Goal: Task Accomplishment & Management: Manage account settings

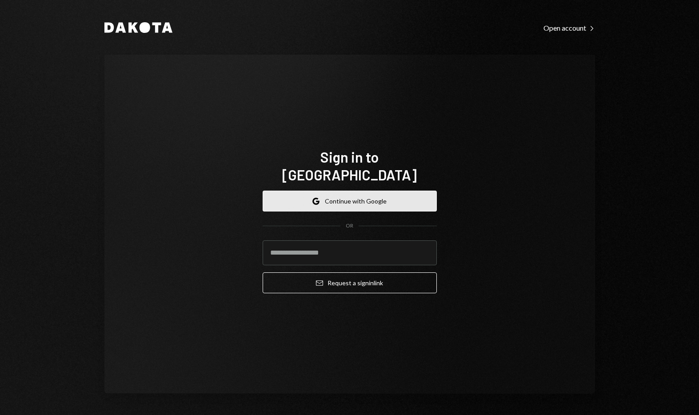
click at [329, 191] on button "Google Continue with Google" at bounding box center [350, 201] width 174 height 21
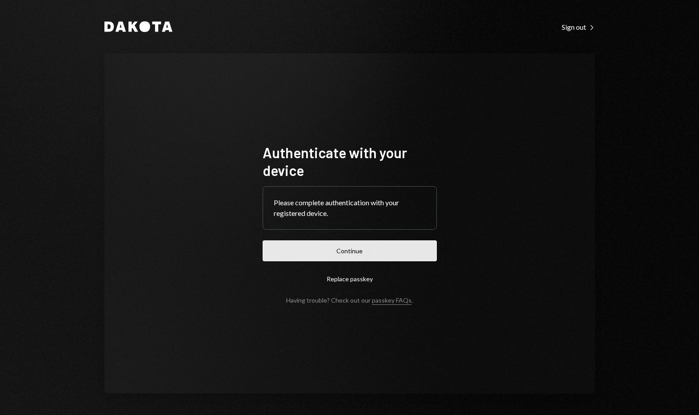
click at [340, 255] on button "Continue" at bounding box center [350, 250] width 174 height 21
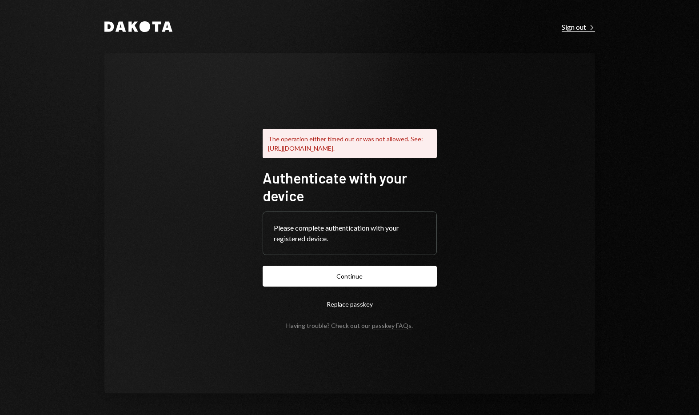
click at [578, 23] on div "Sign out Right Caret" at bounding box center [578, 27] width 33 height 9
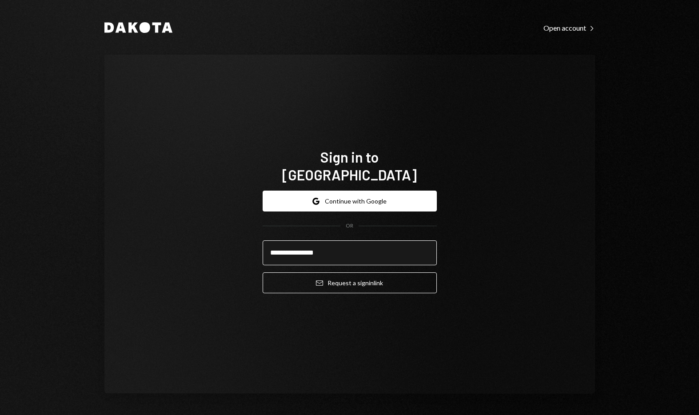
type input "**********"
click at [263, 272] on button "Email Request a sign in link" at bounding box center [350, 282] width 174 height 21
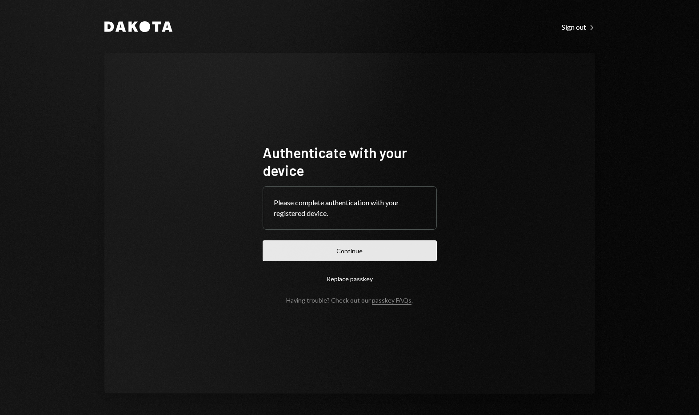
click at [371, 250] on button "Continue" at bounding box center [350, 250] width 174 height 21
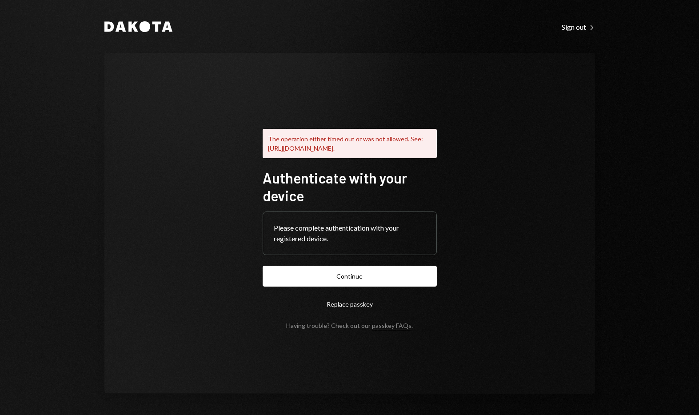
click at [484, 264] on div "The operation either timed out or was not allowed. See: https://www.w3.org/TR/w…" at bounding box center [349, 223] width 491 height 340
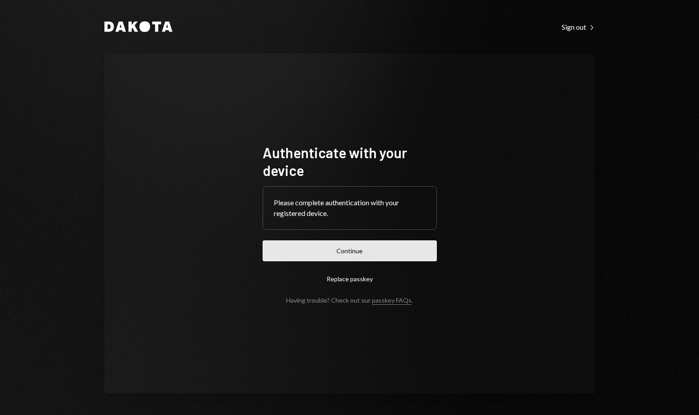
click at [328, 258] on button "Continue" at bounding box center [350, 250] width 174 height 21
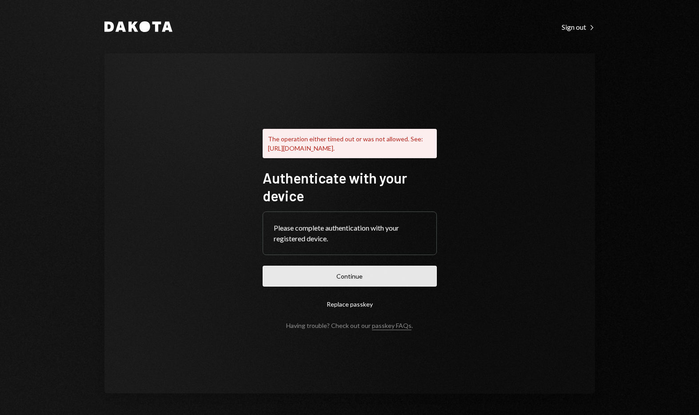
click at [370, 280] on button "Continue" at bounding box center [350, 276] width 174 height 21
click at [356, 282] on button "Continue" at bounding box center [350, 276] width 174 height 21
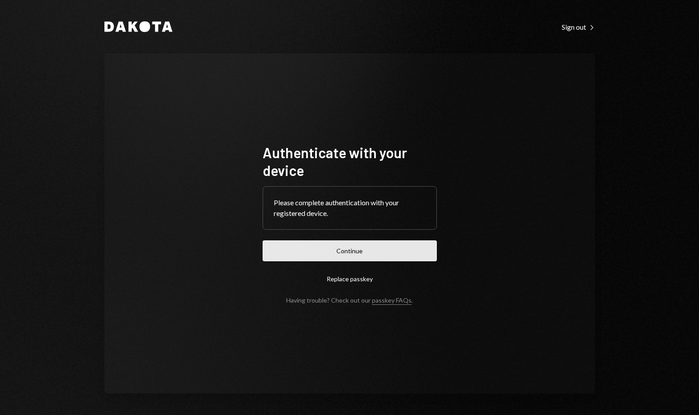
click at [356, 252] on button "Continue" at bounding box center [350, 250] width 174 height 21
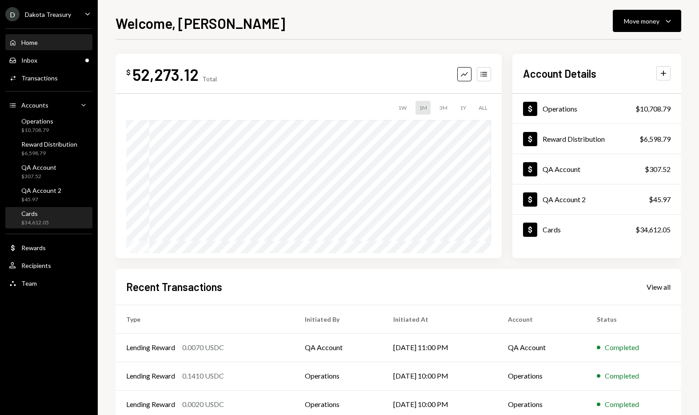
click at [28, 220] on div "$34,612.05" at bounding box center [35, 223] width 28 height 8
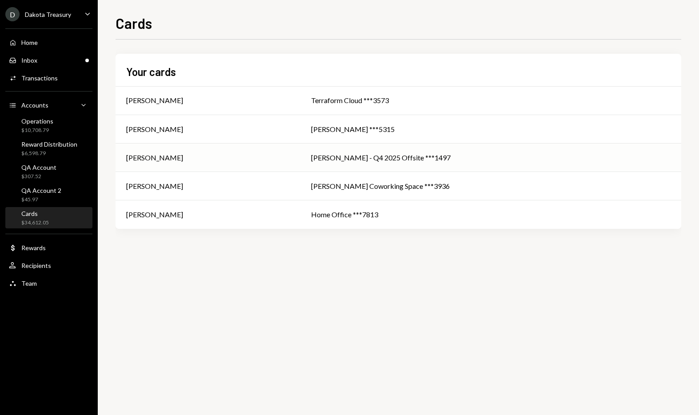
click at [196, 162] on div "[PERSON_NAME]" at bounding box center [208, 157] width 164 height 11
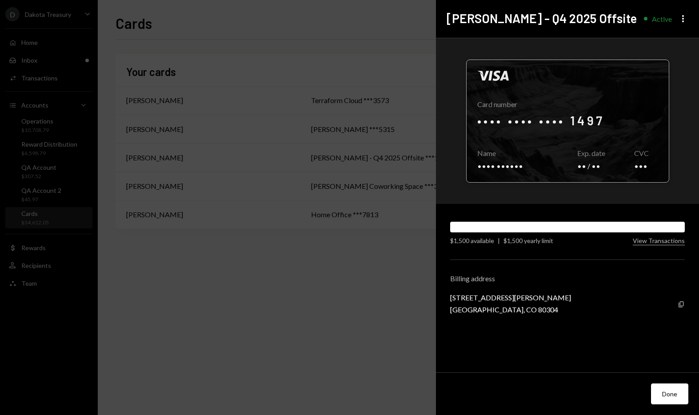
click at [520, 157] on div at bounding box center [568, 121] width 202 height 122
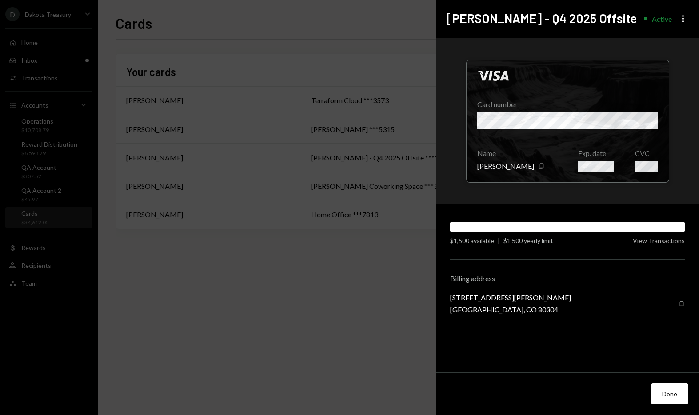
click at [454, 300] on div "[STREET_ADDRESS][PERSON_NAME]" at bounding box center [510, 297] width 121 height 8
drag, startPoint x: 454, startPoint y: 298, endPoint x: 496, endPoint y: 298, distance: 42.2
click at [496, 298] on div "[STREET_ADDRESS][PERSON_NAME]" at bounding box center [510, 297] width 121 height 8
click at [453, 300] on div "[STREET_ADDRESS][PERSON_NAME]" at bounding box center [510, 297] width 121 height 8
drag, startPoint x: 453, startPoint y: 300, endPoint x: 491, endPoint y: 298, distance: 37.4
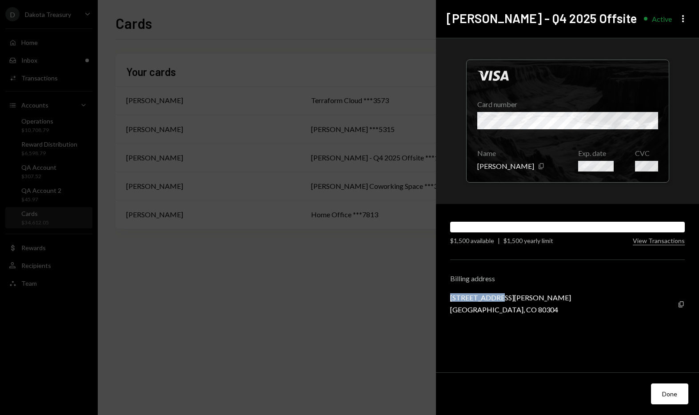
click at [491, 298] on div "[STREET_ADDRESS][PERSON_NAME]" at bounding box center [510, 297] width 121 height 8
copy div "[STREET_ADDRESS][PERSON_NAME]"
